Goal: Task Accomplishment & Management: Manage account settings

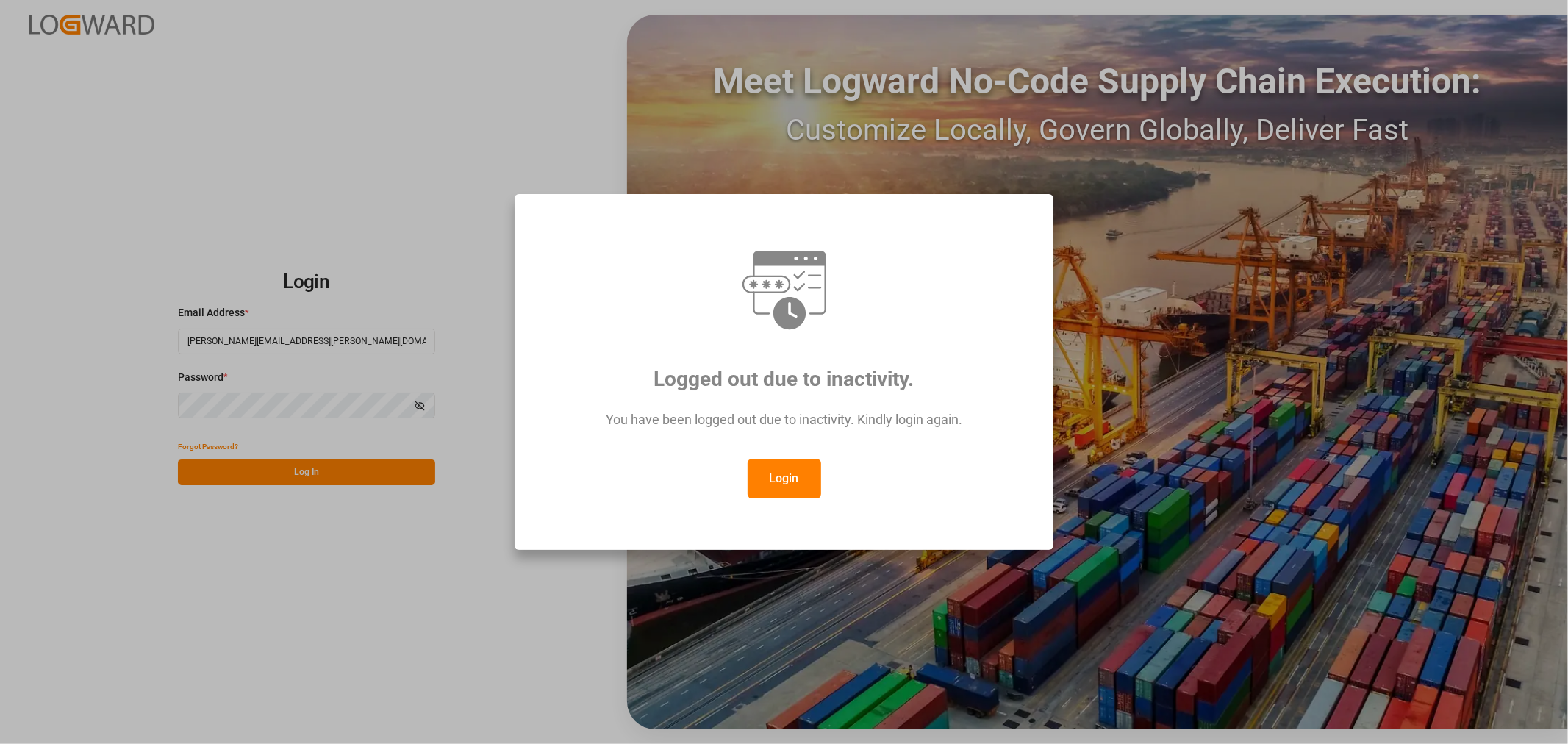
click at [794, 482] on button "Login" at bounding box center [784, 478] width 73 height 40
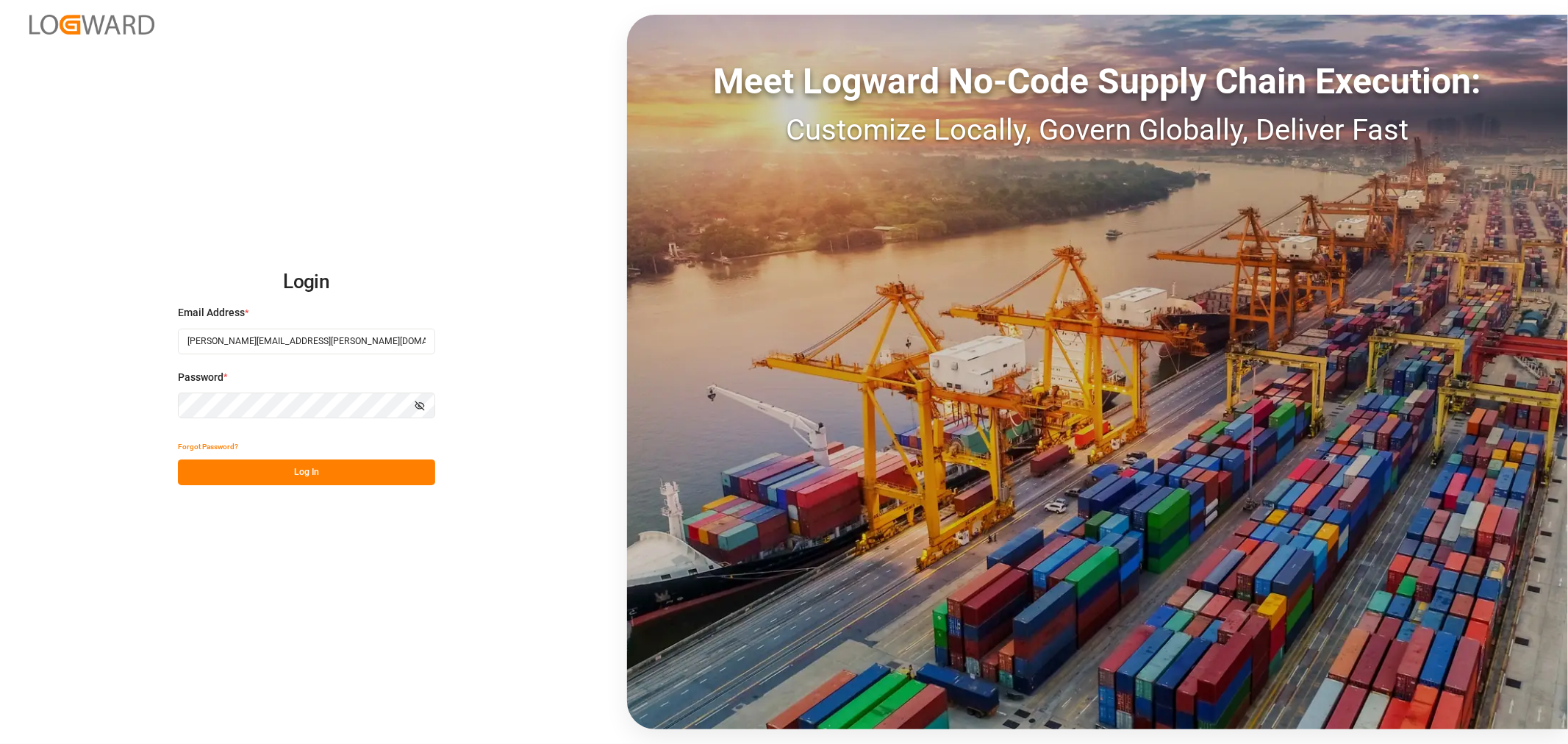
click at [328, 489] on div "Login Email Address * [PERSON_NAME][EMAIL_ADDRESS][PERSON_NAME][DOMAIN_NAME] Pa…" at bounding box center [784, 372] width 1568 height 744
click at [289, 465] on button "Log In" at bounding box center [306, 472] width 257 height 26
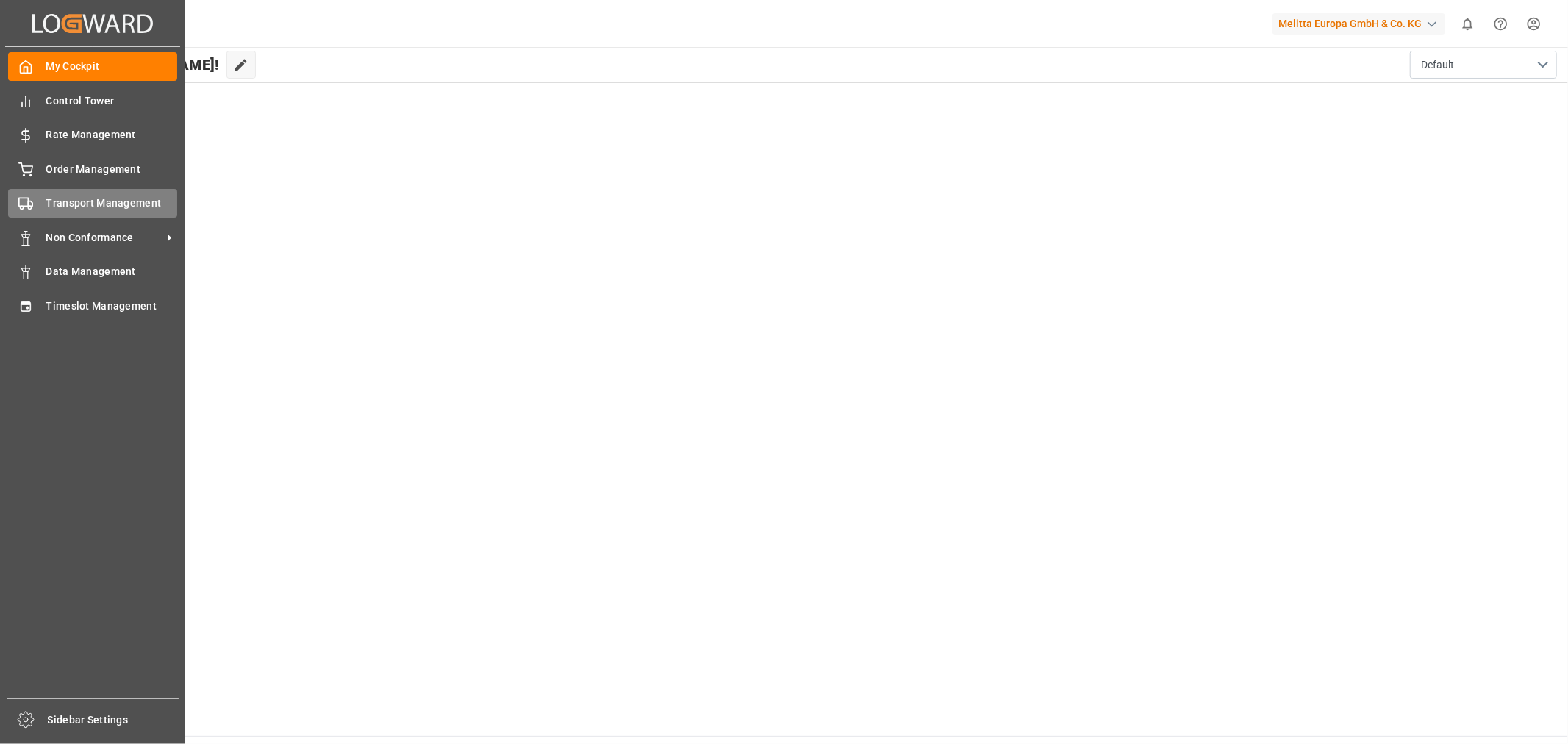
click at [115, 214] on div "Transport Management Transport Management" at bounding box center [93, 203] width 169 height 29
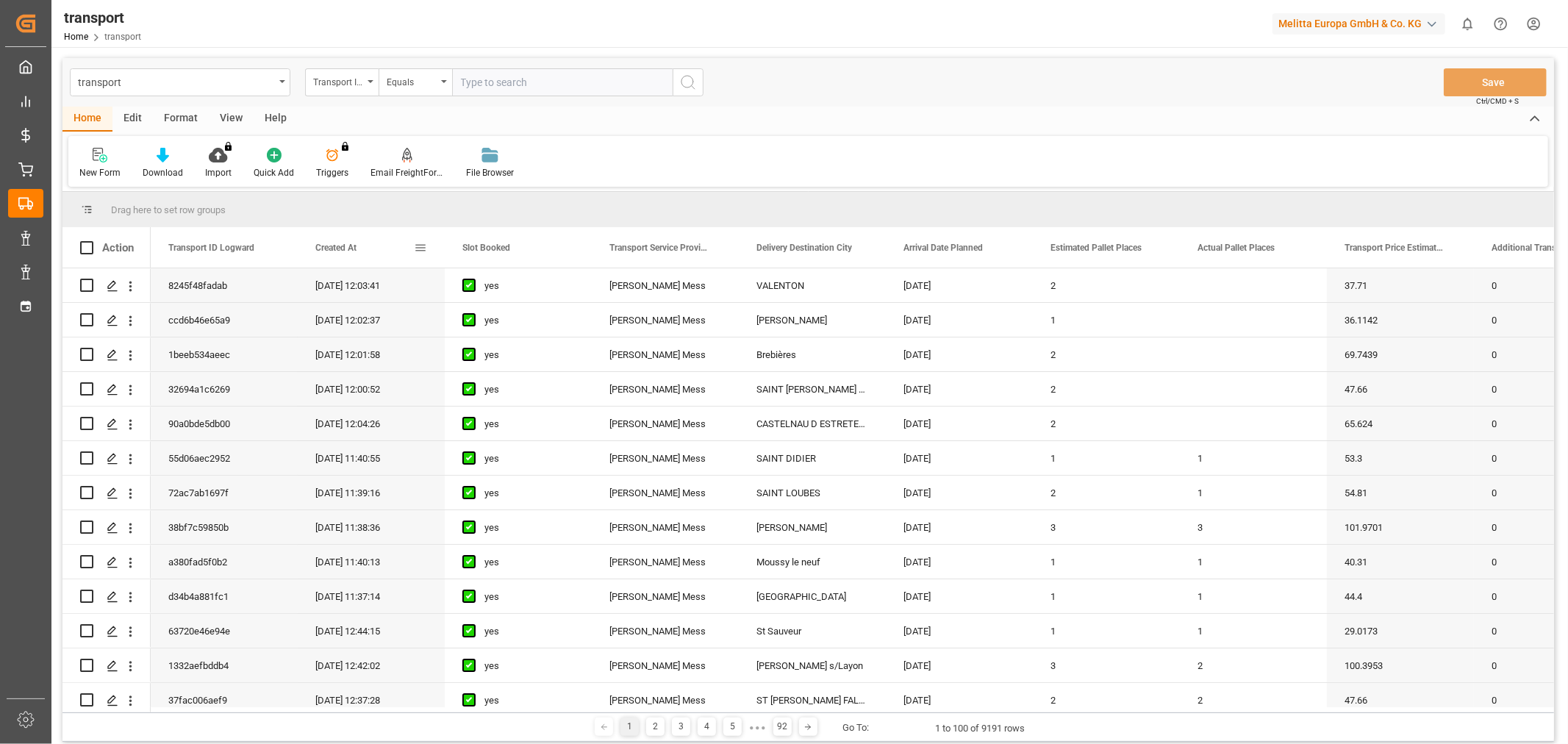
click at [354, 250] on span "Created At" at bounding box center [336, 247] width 41 height 10
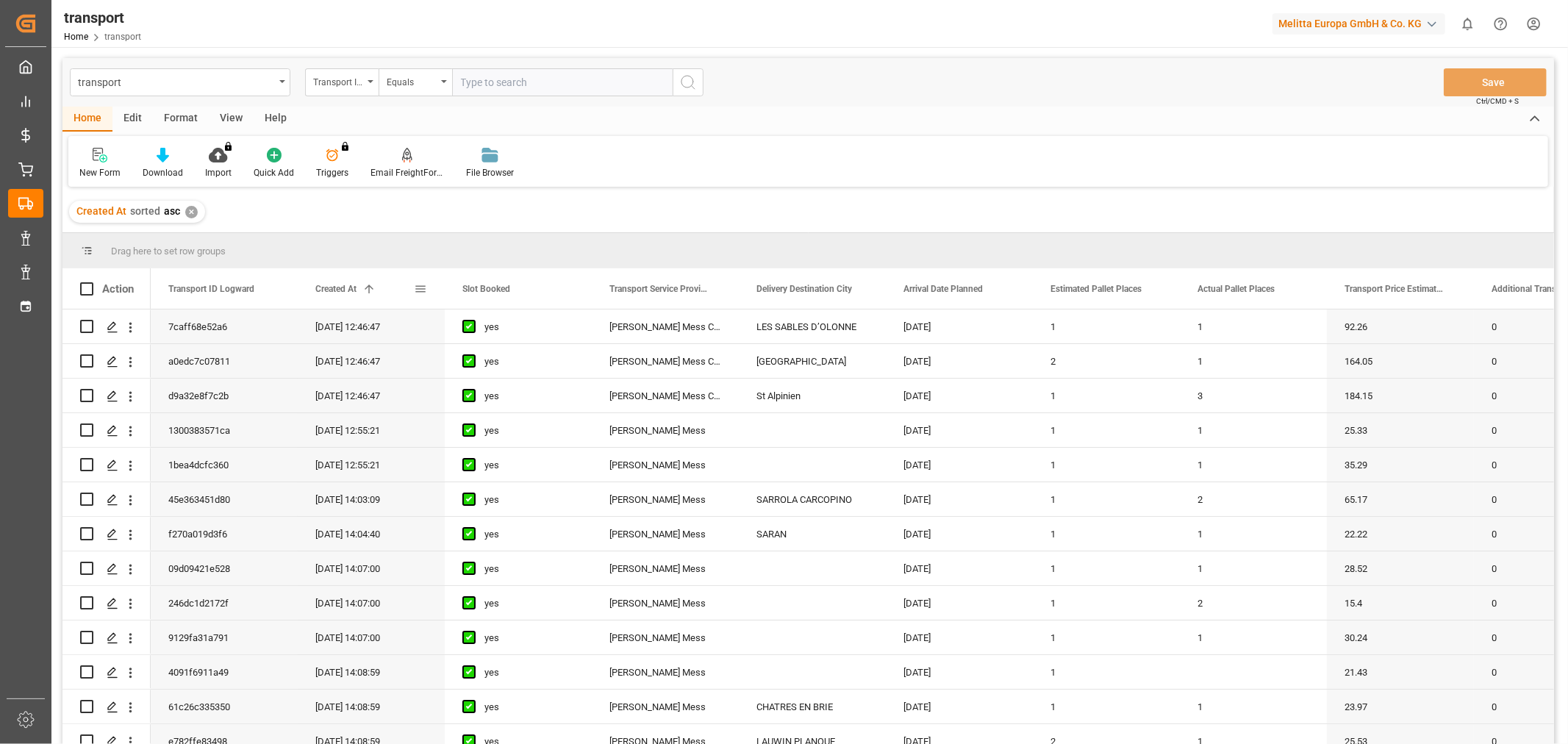
click at [313, 283] on div "Created At 1" at bounding box center [371, 289] width 147 height 41
click at [327, 289] on span "Created At" at bounding box center [336, 289] width 41 height 10
